Goal: Connect with others: Participate in discussion

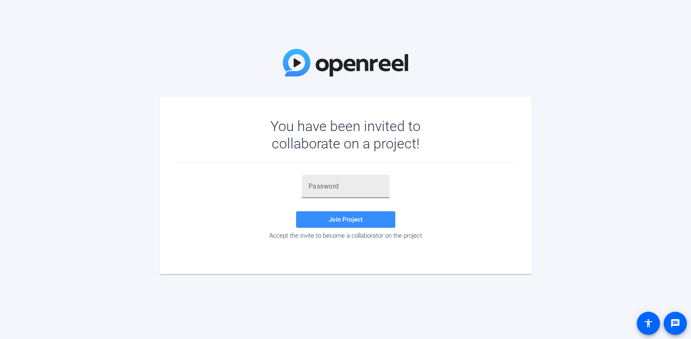
click at [349, 189] on input "text" at bounding box center [346, 187] width 74 height 10
type input "%)j0IN"
click at [353, 220] on span "Join Project" at bounding box center [346, 219] width 34 height 7
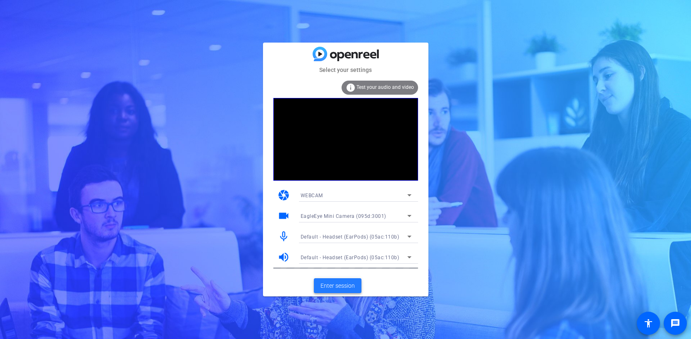
click at [345, 282] on span "Enter session" at bounding box center [338, 286] width 34 height 9
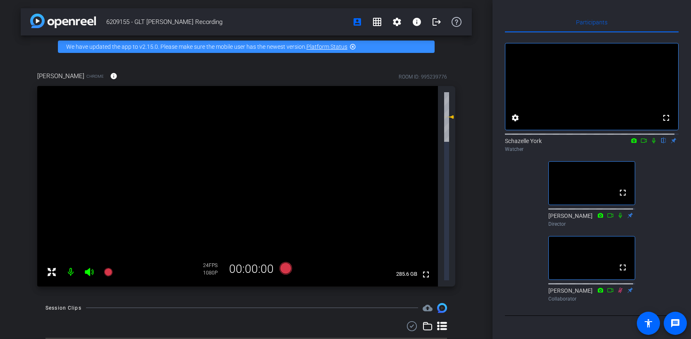
scroll to position [36, 0]
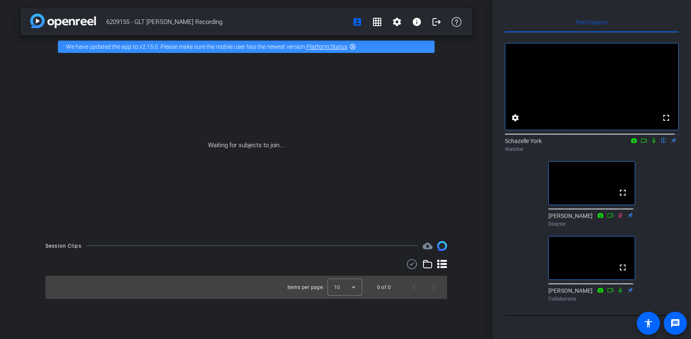
click at [641, 138] on icon at bounding box center [644, 141] width 7 height 6
click at [50, 110] on div "Waiting for subjects to join..." at bounding box center [246, 145] width 451 height 175
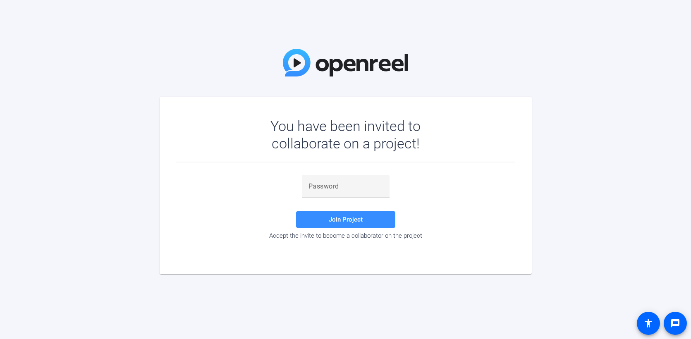
drag, startPoint x: 601, startPoint y: 0, endPoint x: 554, endPoint y: 23, distance: 52.0
click at [529, 27] on div "You have been invited to collaborate on a project! Join Project Accept the invi…" at bounding box center [345, 169] width 691 height 339
drag, startPoint x: 629, startPoint y: 0, endPoint x: 415, endPoint y: 26, distance: 215.0
click at [415, 26] on div "You have been invited to collaborate on a project! Join Project Accept the invi…" at bounding box center [345, 169] width 691 height 339
